Goal: Task Accomplishment & Management: Manage account settings

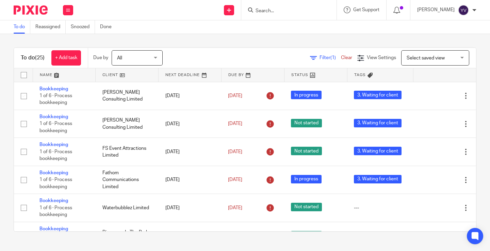
scroll to position [559, 0]
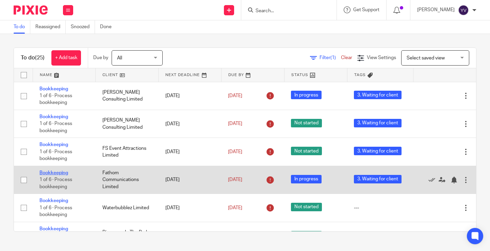
click at [53, 172] on link "Bookkeeping" at bounding box center [53, 173] width 29 height 5
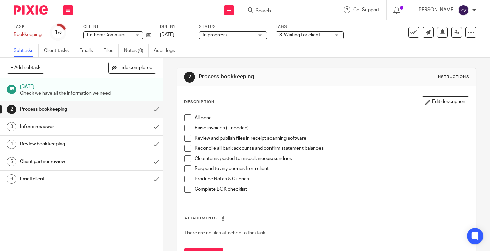
click at [324, 34] on span "3. Waiting for client" at bounding box center [304, 35] width 51 height 7
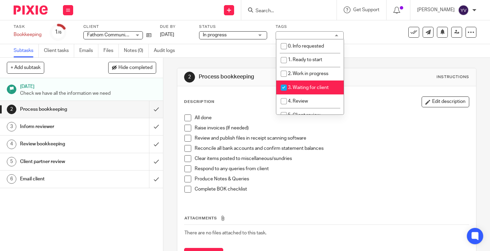
click at [284, 88] on input "checkbox" at bounding box center [283, 87] width 13 height 13
checkbox input "false"
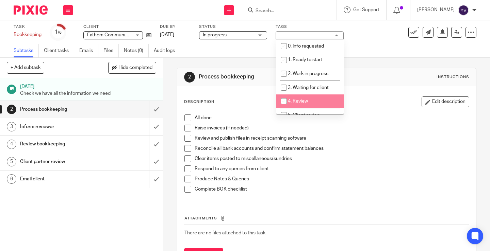
click at [284, 98] on input "checkbox" at bounding box center [283, 101] width 13 height 13
checkbox input "true"
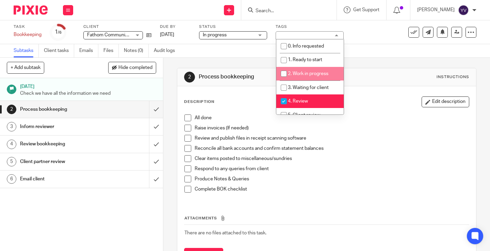
click at [371, 36] on div "Task Bookkeeping Save Bookkeeping 1 /6 Client Fathom Communications Limited Fat…" at bounding box center [206, 32] width 385 height 16
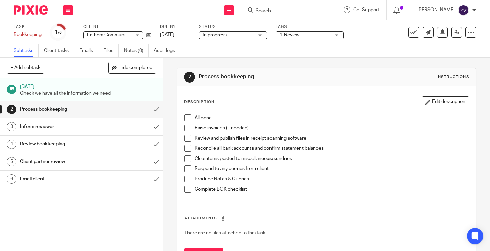
click at [185, 119] on span at bounding box center [187, 118] width 7 height 7
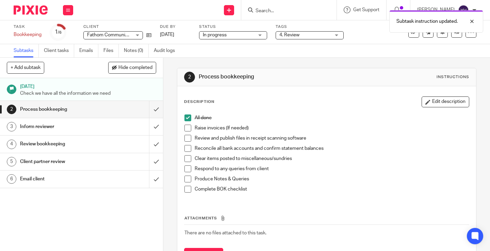
click at [186, 127] on span at bounding box center [187, 128] width 7 height 7
click at [186, 138] on span at bounding box center [187, 138] width 7 height 7
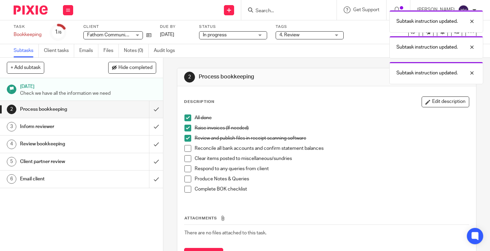
click at [186, 148] on span at bounding box center [187, 148] width 7 height 7
click at [185, 156] on span at bounding box center [187, 158] width 7 height 7
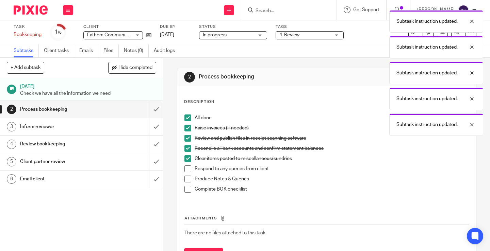
click at [185, 167] on span at bounding box center [187, 169] width 7 height 7
click at [186, 178] on span at bounding box center [187, 179] width 7 height 7
click at [186, 189] on span at bounding box center [187, 189] width 7 height 7
click at [150, 108] on input "submit" at bounding box center [81, 109] width 163 height 17
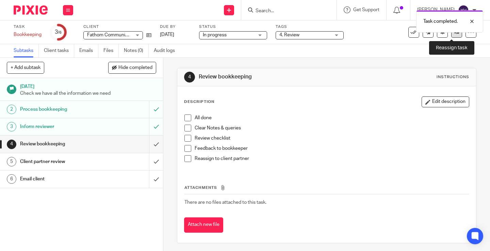
click at [451, 35] on link at bounding box center [456, 32] width 11 height 11
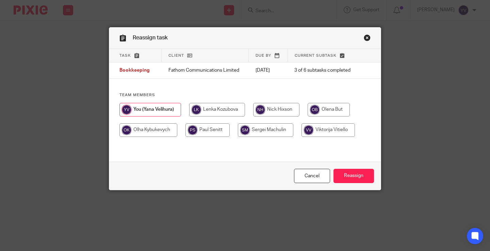
click at [283, 110] on input "radio" at bounding box center [276, 110] width 46 height 14
radio input "true"
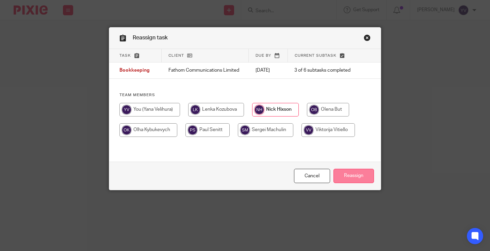
click at [352, 177] on input "Reassign" at bounding box center [353, 176] width 40 height 15
